Goal: Communication & Community: Answer question/provide support

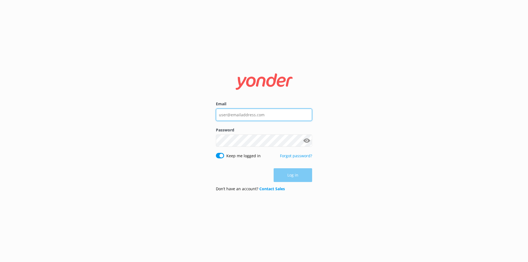
type input "[PERSON_NAME][EMAIL_ADDRESS][PERSON_NAME][DOMAIN_NAME]"
click at [341, 181] on div "Email [PERSON_NAME][EMAIL_ADDRESS][PERSON_NAME][DOMAIN_NAME] Password Show pass…" at bounding box center [264, 131] width 528 height 262
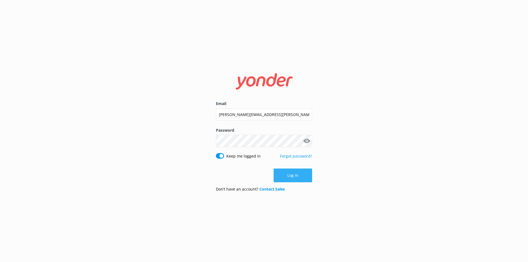
click at [307, 170] on button "Log in" at bounding box center [292, 175] width 38 height 14
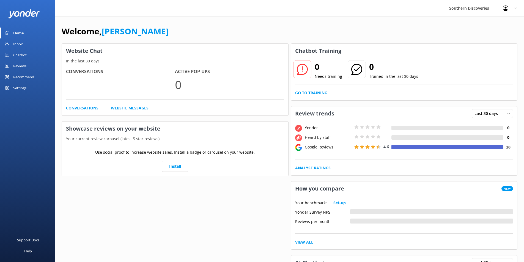
click at [24, 40] on link "Inbox" at bounding box center [27, 43] width 55 height 11
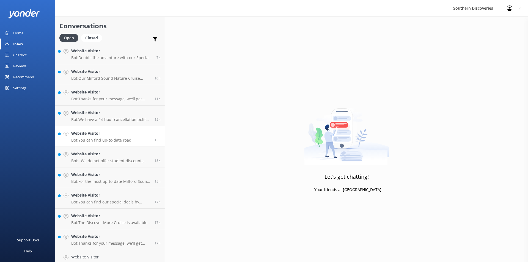
scroll to position [72, 0]
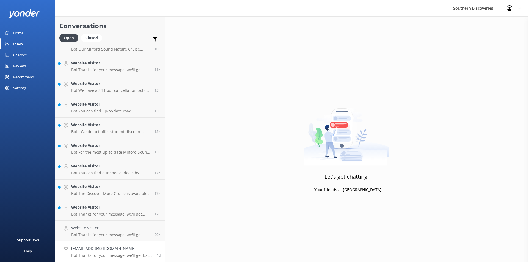
click at [96, 250] on h4 "[EMAIL_ADDRESS][DOMAIN_NAME]" at bounding box center [111, 248] width 81 height 6
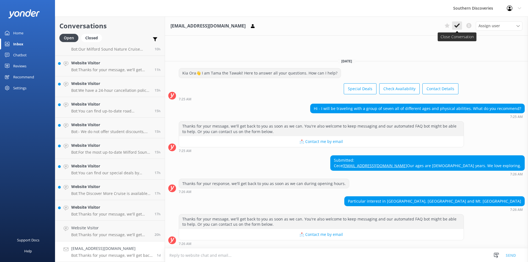
click at [459, 27] on icon at bounding box center [456, 25] width 5 height 5
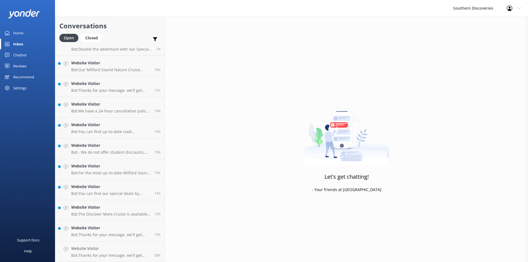
scroll to position [51, 0]
click at [102, 255] on p "Bot: Thanks for your message, we'll get back to you as soon as we can. You're a…" at bounding box center [110, 255] width 79 height 5
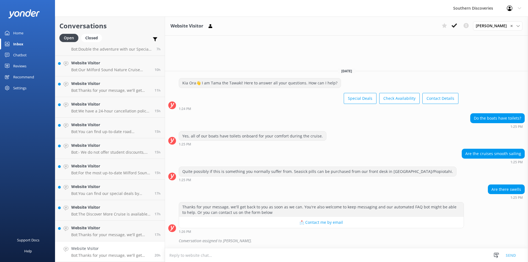
click at [288, 185] on div "Are there swells 1:25 PM" at bounding box center [346, 191] width 363 height 15
click at [457, 23] on button at bounding box center [454, 25] width 10 height 8
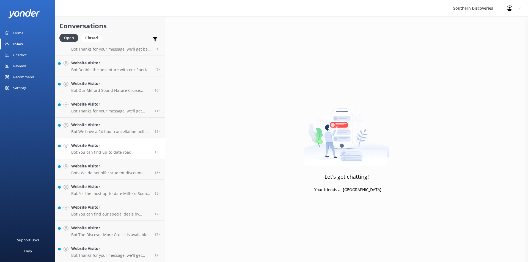
scroll to position [31, 0]
click at [82, 244] on link "Website Visitor Bot: Thanks for your message, we'll get back to you as soon as …" at bounding box center [109, 251] width 109 height 21
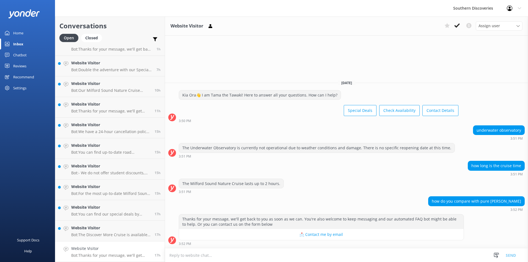
click at [343, 175] on div "how long is the cruise time 3:51 PM" at bounding box center [346, 168] width 363 height 15
click at [459, 25] on use at bounding box center [456, 25] width 5 height 4
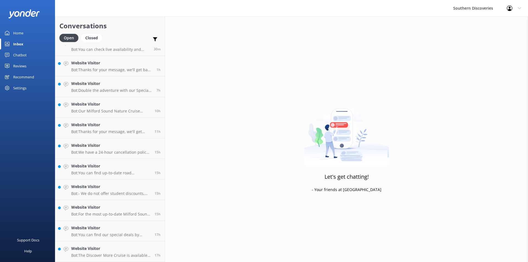
scroll to position [10, 0]
click at [102, 250] on h4 "Website Visitor" at bounding box center [110, 248] width 79 height 6
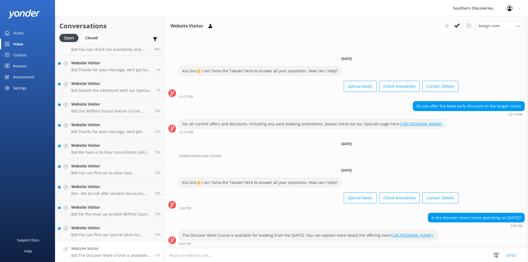
click at [273, 213] on div "Is the discover more cruise operating on [DATE]? 3:56 PM" at bounding box center [346, 220] width 363 height 15
click at [454, 25] on icon at bounding box center [456, 25] width 5 height 5
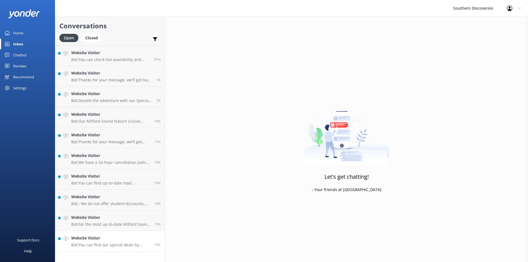
click at [90, 236] on h4 "Website Visitor" at bounding box center [110, 238] width 79 height 6
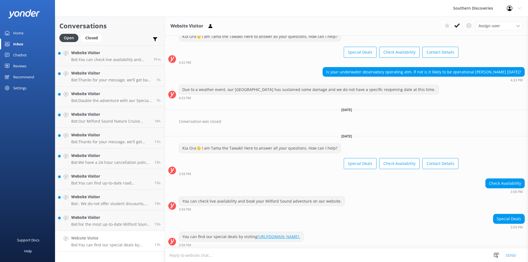
scroll to position [167, 0]
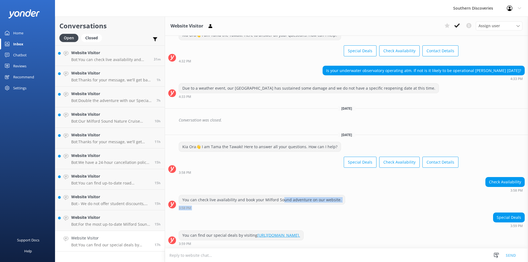
drag, startPoint x: 282, startPoint y: 199, endPoint x: 405, endPoint y: 213, distance: 124.0
click at [405, 213] on div "[DATE] Hey there 👋 I am Skipper! Here to answer all your questions. How can I h…" at bounding box center [346, 58] width 363 height 379
click at [415, 182] on div "Check Availability 3:58 PM" at bounding box center [346, 184] width 363 height 15
drag, startPoint x: 503, startPoint y: 179, endPoint x: 529, endPoint y: 179, distance: 26.1
click at [527, 179] on html "Southern Discoveries Profile Settings Logout Home Inbox Chatbot Content Product…" at bounding box center [264, 131] width 528 height 262
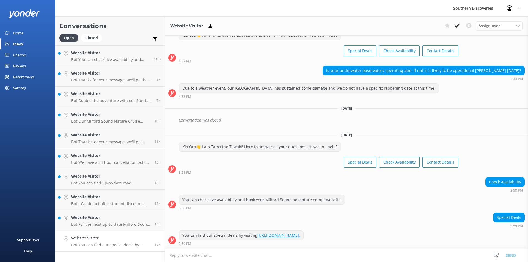
click at [458, 215] on div "Special Deals 3:59 PM" at bounding box center [346, 219] width 363 height 15
click at [401, 206] on div "You can check live availability and book your Milford Sound adventure on our we…" at bounding box center [346, 202] width 363 height 15
click at [457, 23] on icon at bounding box center [456, 25] width 5 height 5
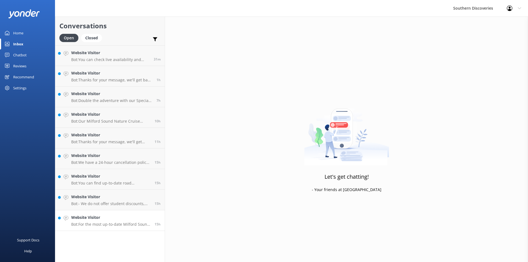
click at [135, 226] on p "Bot: For the most up-to-date Milford Sound Coach & Nature Cruise pricing info, …" at bounding box center [110, 224] width 79 height 5
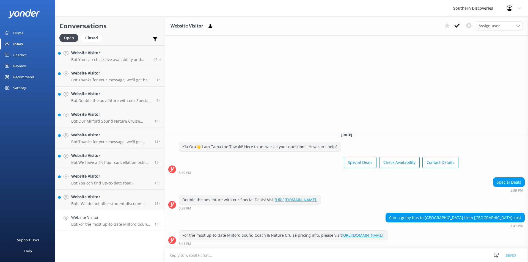
click at [478, 212] on div "[DATE] [PERSON_NAME]👋 I am Tama the Tawaki! Here to answer all your questions. …" at bounding box center [346, 188] width 363 height 121
click at [452, 210] on div "Double the adventure with our Special Deals! Visit [URL][DOMAIN_NAME]. 5:39 PM" at bounding box center [346, 204] width 363 height 18
drag, startPoint x: 438, startPoint y: 221, endPoint x: 472, endPoint y: 221, distance: 34.4
click at [472, 221] on div "Can u go by bus to [GEOGRAPHIC_DATA] from [GEOGRAPHIC_DATA] cost 5:41 PM" at bounding box center [346, 220] width 363 height 15
click at [472, 221] on div "Can u go by bus to [GEOGRAPHIC_DATA] from [GEOGRAPHIC_DATA] cost" at bounding box center [455, 217] width 139 height 9
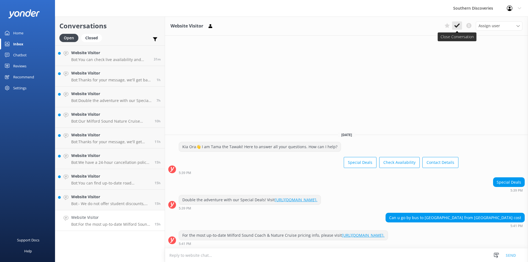
click at [460, 24] on button at bounding box center [457, 25] width 10 height 8
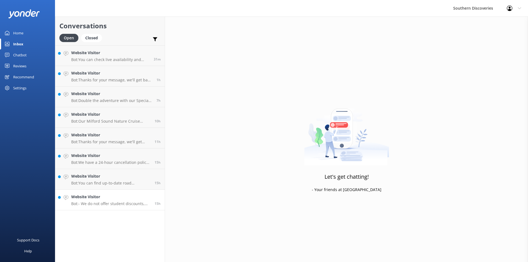
click at [123, 201] on div "Website Visitor Bot: - We do not offer student discounts, but you can view our …" at bounding box center [110, 200] width 79 height 12
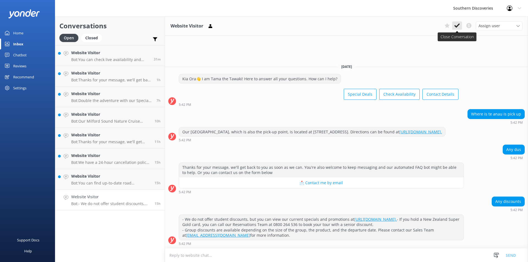
click at [458, 27] on icon at bounding box center [456, 25] width 5 height 5
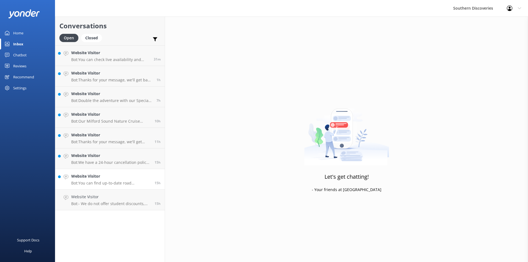
click at [119, 186] on link "Website Visitor Bot: You can find up-to-date road information for the [GEOGRAPH…" at bounding box center [109, 179] width 109 height 21
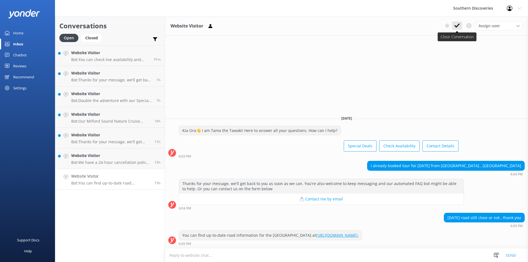
click at [457, 27] on use at bounding box center [456, 25] width 5 height 4
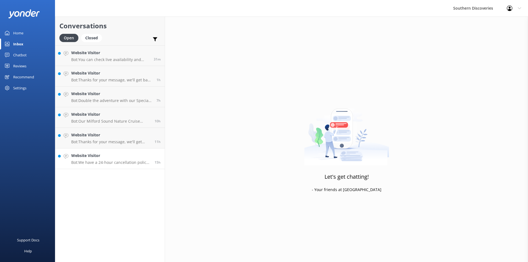
click at [96, 151] on link "Website Visitor Bot: We have a 24-hour cancellation policy. Please notify us mo…" at bounding box center [109, 158] width 109 height 21
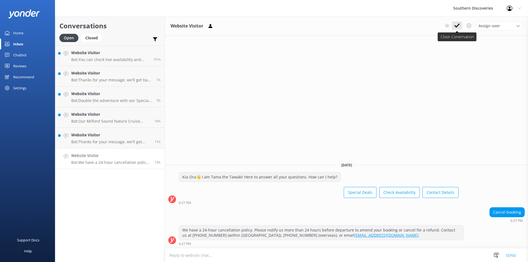
click at [455, 27] on use at bounding box center [456, 25] width 5 height 4
click at [126, 147] on link "Website Visitor Bot: Thanks for your message, we'll get back to you as soon as …" at bounding box center [109, 138] width 109 height 21
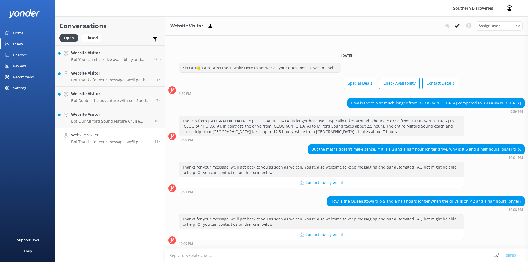
click at [89, 140] on p "Bot: Thanks for your message, we'll get back to you as soon as we can. You're a…" at bounding box center [110, 141] width 79 height 5
drag, startPoint x: 460, startPoint y: 26, endPoint x: 428, endPoint y: 35, distance: 33.6
click at [460, 26] on button at bounding box center [457, 25] width 10 height 8
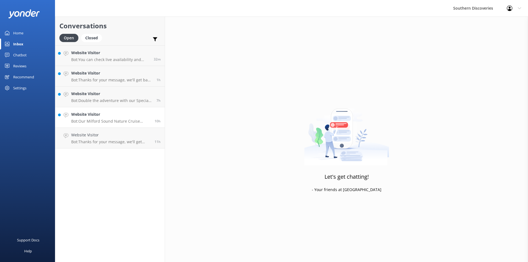
click at [122, 124] on link "Website Visitor Bot: Our Milford Sound Nature Cruise includes commentary from o…" at bounding box center [109, 117] width 109 height 21
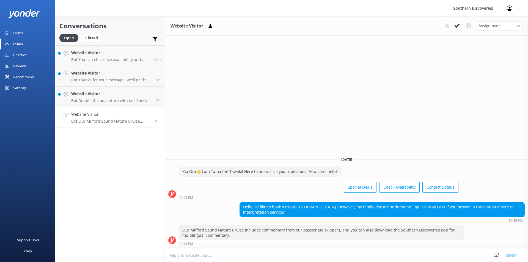
click at [373, 119] on div "Website Visitor Assign user [PERSON_NAME] [PERSON_NAME] [PERSON_NAME] [PERSON_N…" at bounding box center [346, 138] width 363 height 245
click at [460, 23] on button at bounding box center [457, 25] width 10 height 8
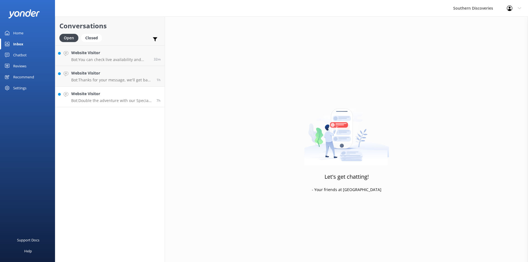
click at [109, 100] on p "Bot: Double the adventure with our Special Deals! Visit [URL][DOMAIN_NAME]." at bounding box center [111, 100] width 81 height 5
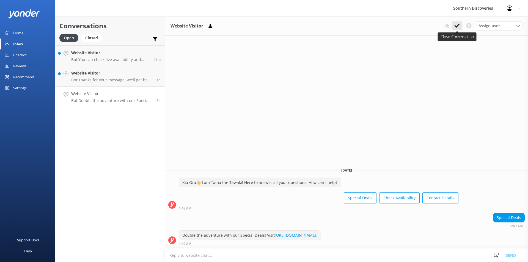
click at [457, 25] on use at bounding box center [456, 25] width 5 height 4
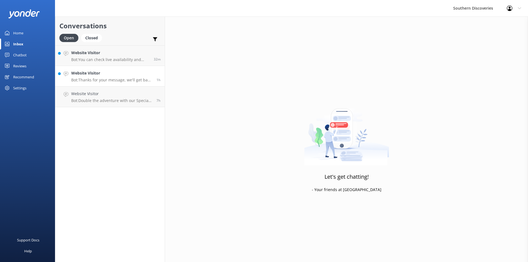
click at [131, 81] on p "Bot: Thanks for your message, we'll get back to you as soon as we can. You're a…" at bounding box center [111, 79] width 81 height 5
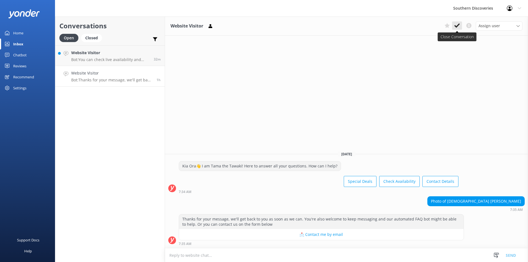
click at [459, 26] on icon at bounding box center [456, 25] width 5 height 5
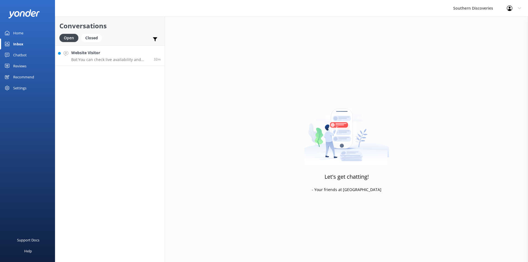
click at [106, 57] on p "Bot: You can check live availability and book your Milford Sound adventure on o…" at bounding box center [110, 59] width 78 height 5
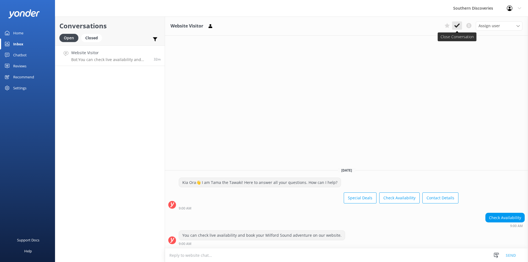
click at [455, 24] on icon at bounding box center [456, 25] width 5 height 5
